Goal: Transaction & Acquisition: Purchase product/service

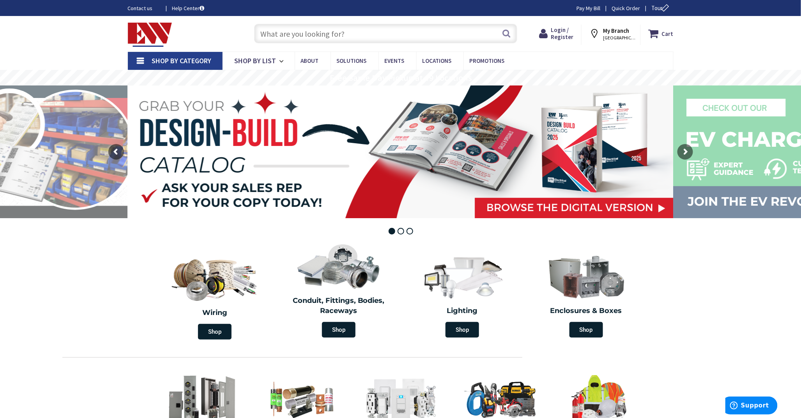
click at [597, 32] on icon at bounding box center [597, 34] width 14 height 14
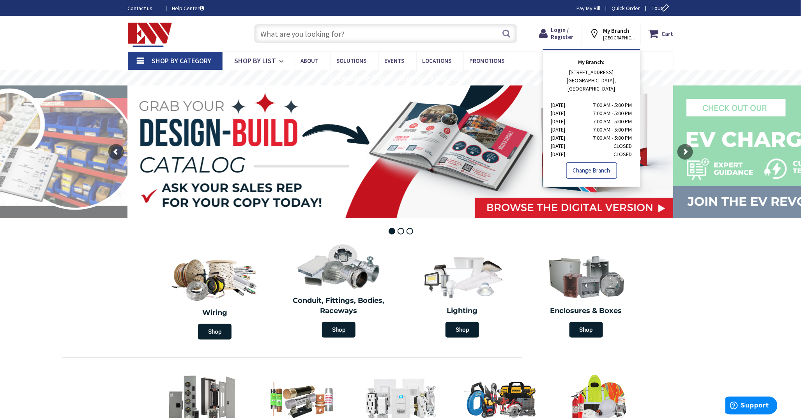
click at [594, 162] on link "Change Branch" at bounding box center [592, 170] width 51 height 16
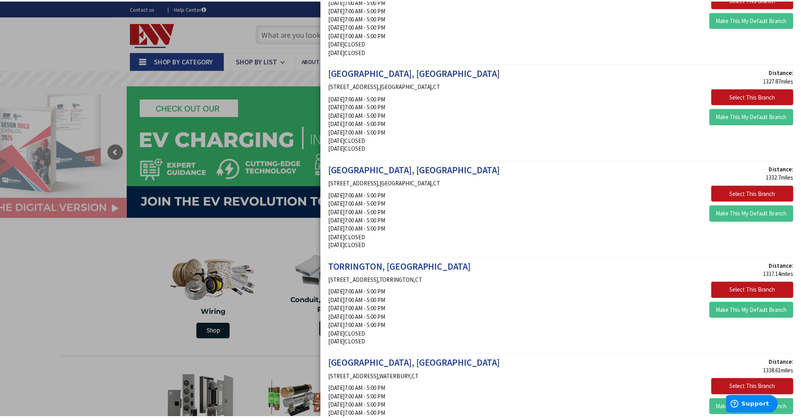
scroll to position [433, 0]
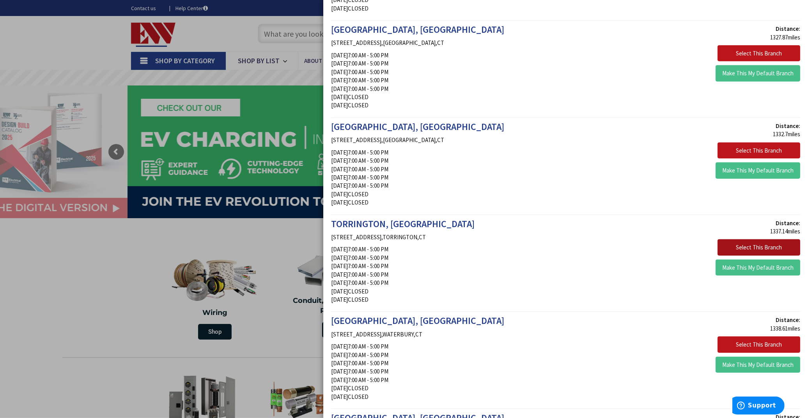
click at [746, 247] on button "Select This Branch" at bounding box center [759, 247] width 83 height 16
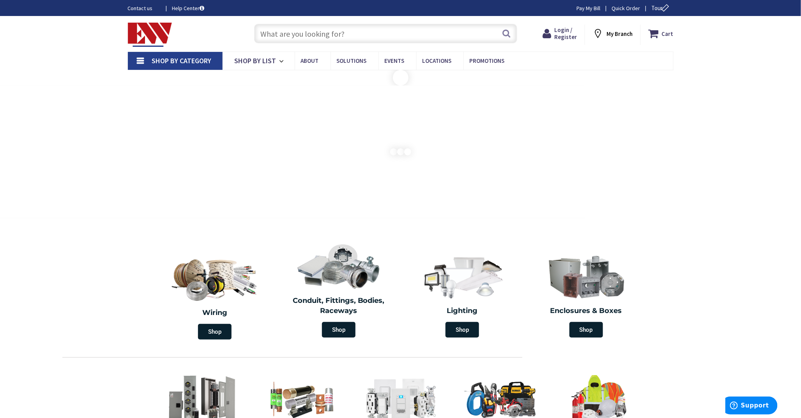
click at [601, 32] on icon at bounding box center [600, 34] width 14 height 14
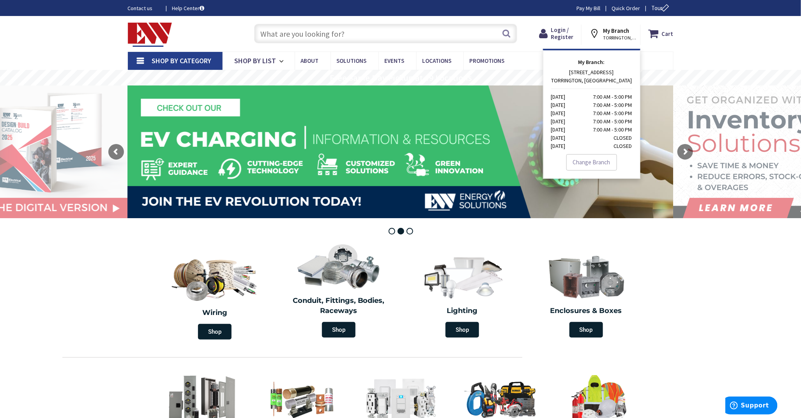
click at [718, 40] on div "Skip to Content Toggle Nav Search Cart My Cart Close" at bounding box center [400, 33] width 801 height 35
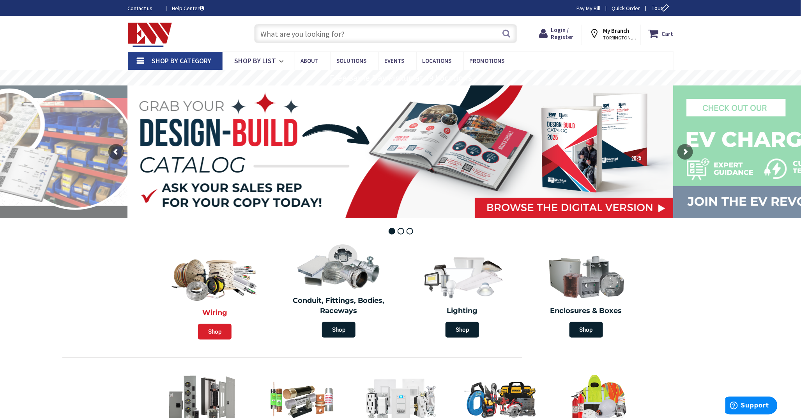
click at [221, 330] on span "Shop" at bounding box center [215, 332] width 34 height 16
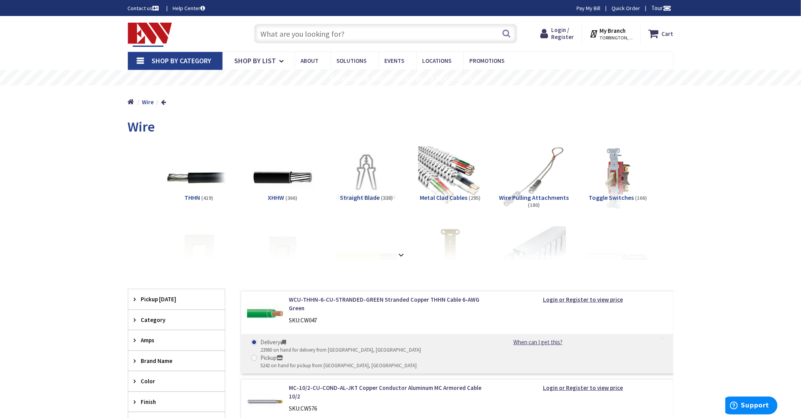
click at [192, 197] on span "THHN" at bounding box center [192, 197] width 16 height 8
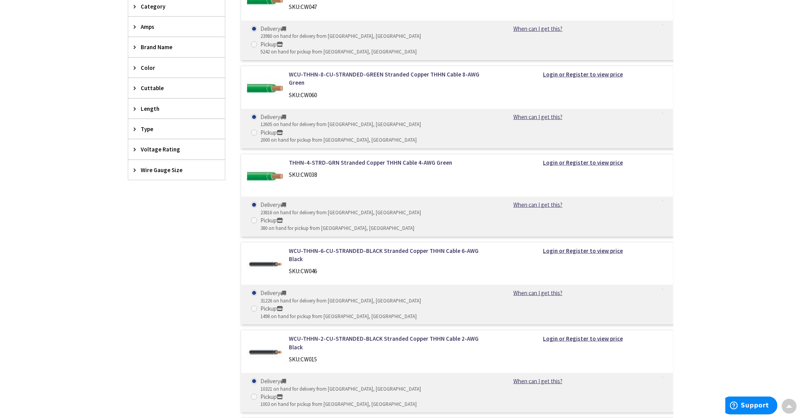
scroll to position [188, 0]
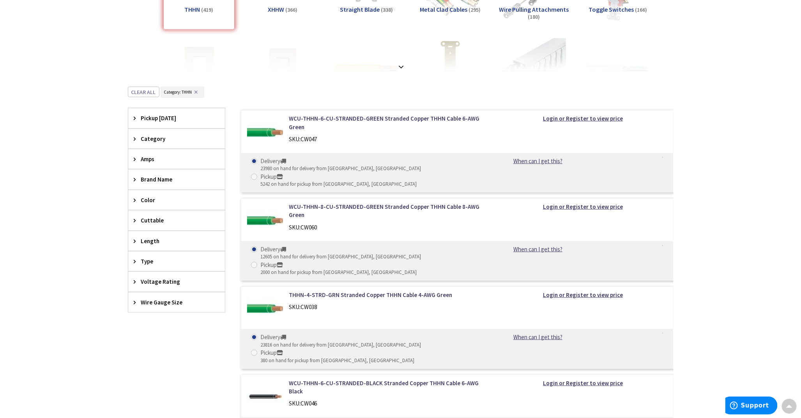
click at [134, 138] on icon at bounding box center [137, 139] width 6 height 6
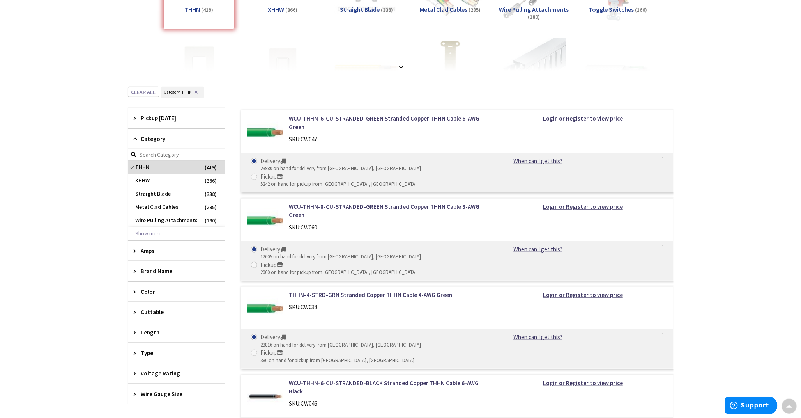
click at [134, 138] on icon at bounding box center [137, 139] width 6 height 6
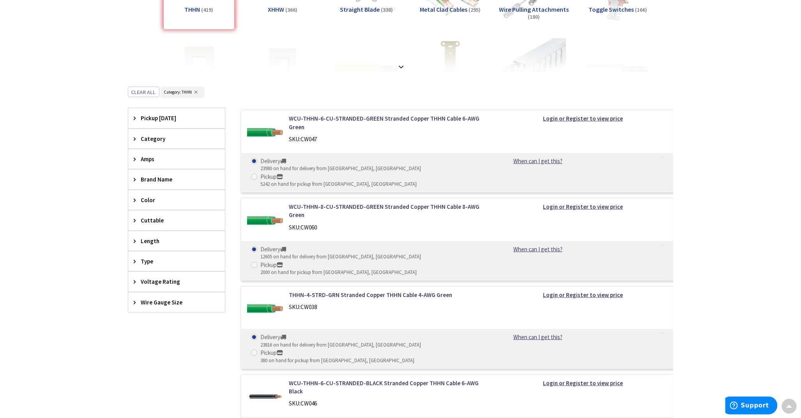
click at [135, 263] on icon at bounding box center [137, 261] width 6 height 6
click at [135, 302] on icon at bounding box center [137, 302] width 6 height 6
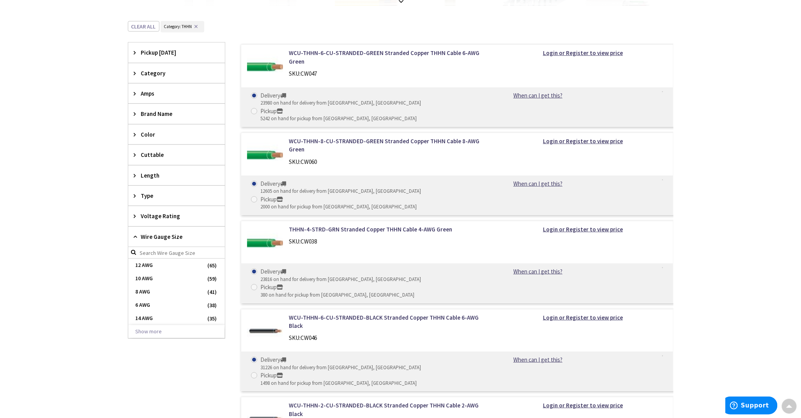
scroll to position [275, 0]
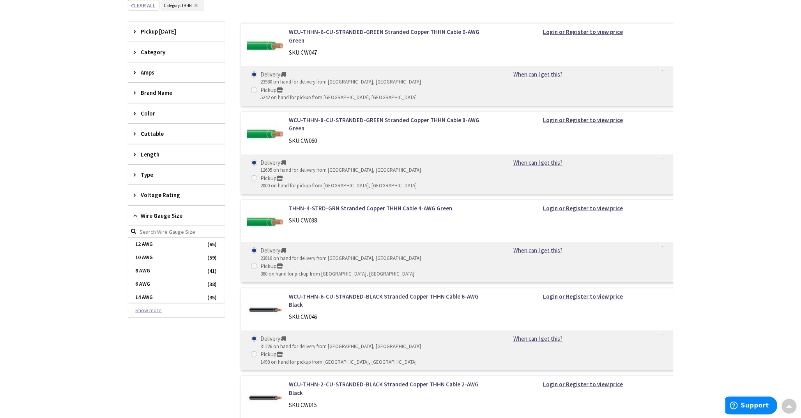
click at [148, 313] on button "Show more" at bounding box center [176, 310] width 97 height 13
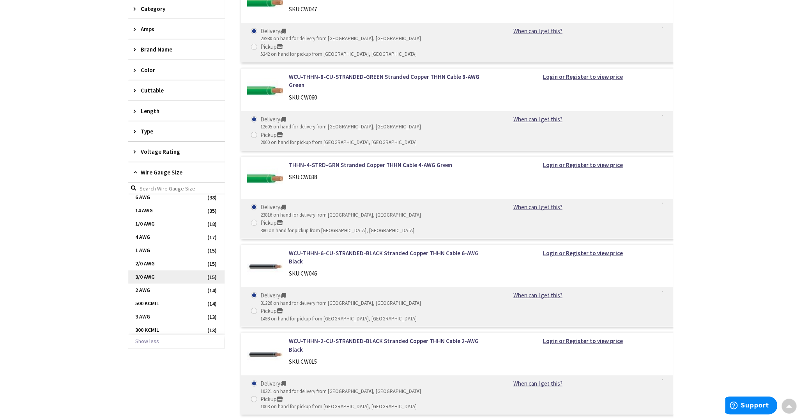
scroll to position [87, 0]
click at [151, 302] on span "4/0 AWG" at bounding box center [176, 299] width 97 height 13
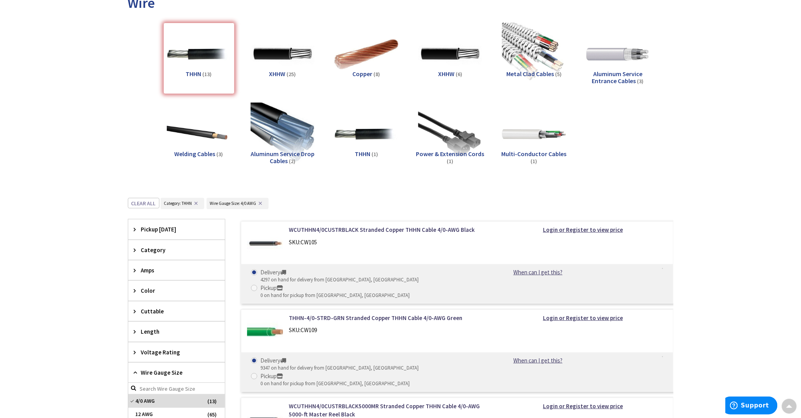
scroll to position [105, 0]
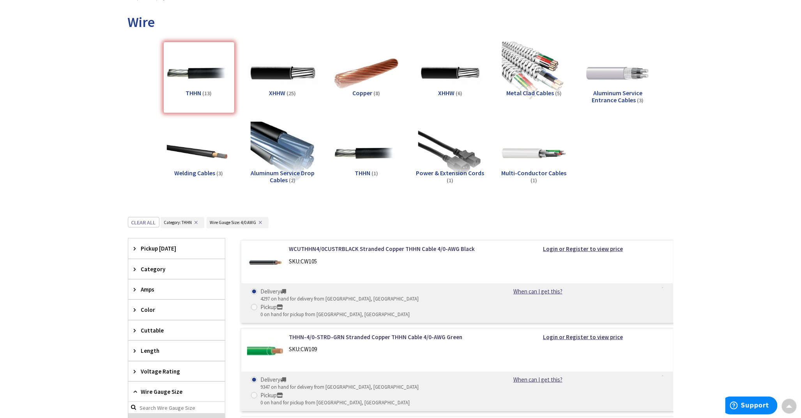
click at [274, 71] on img at bounding box center [282, 73] width 71 height 71
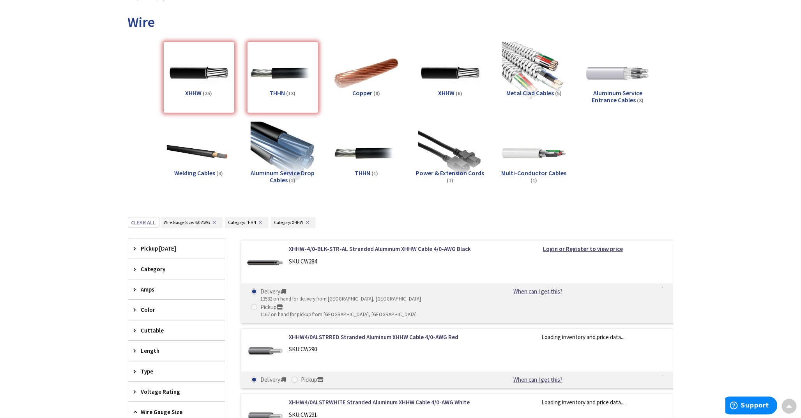
scroll to position [321, 0]
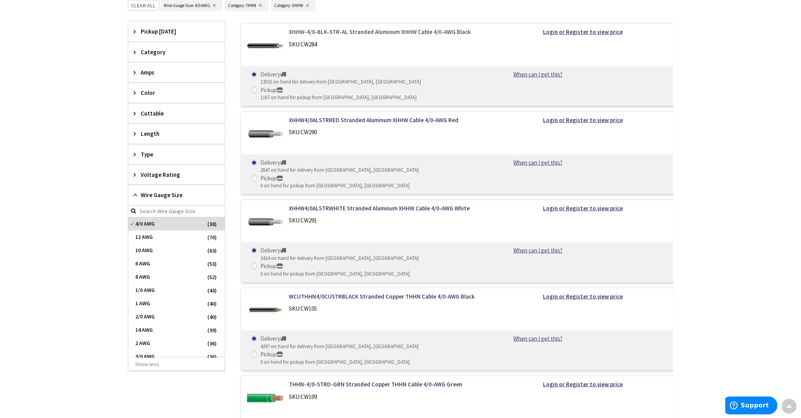
click at [340, 34] on link "XHHW-4/0-BLK-STR-AL Stranded Aluminum XHHW Cable 4/0-AWG Black" at bounding box center [388, 32] width 198 height 8
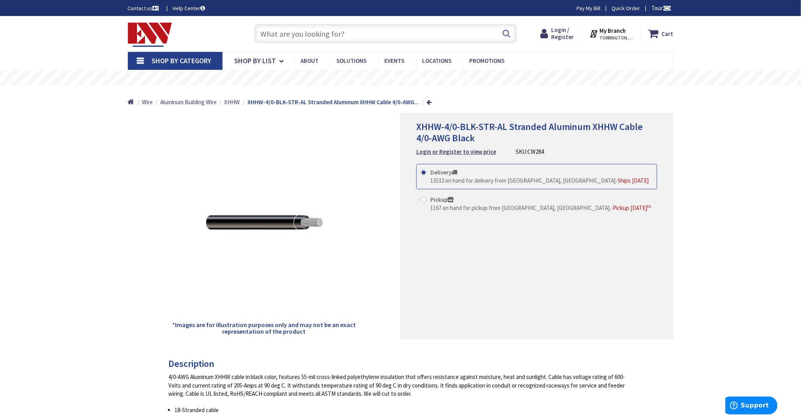
click at [611, 32] on strong "My Branch" at bounding box center [613, 30] width 26 height 7
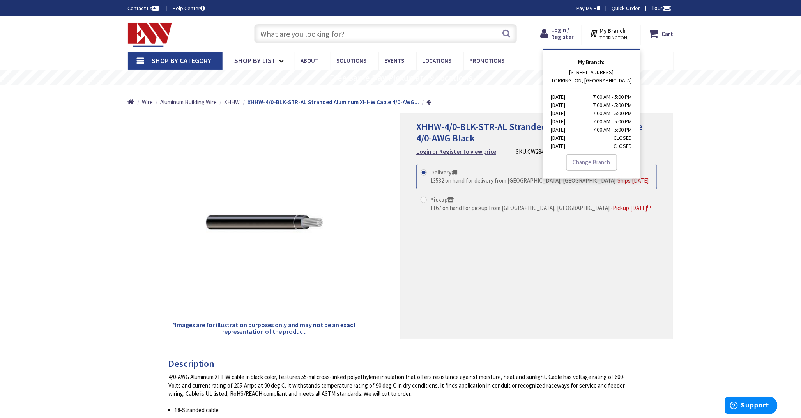
click at [585, 73] on p "[STREET_ADDRESS] [DATE] 7:00 AM - 5:00 PM [DATE] 7:00 AM - 5:00 PM [DATE] 7:00 …" at bounding box center [591, 109] width 81 height 82
